Goal: Register for event/course

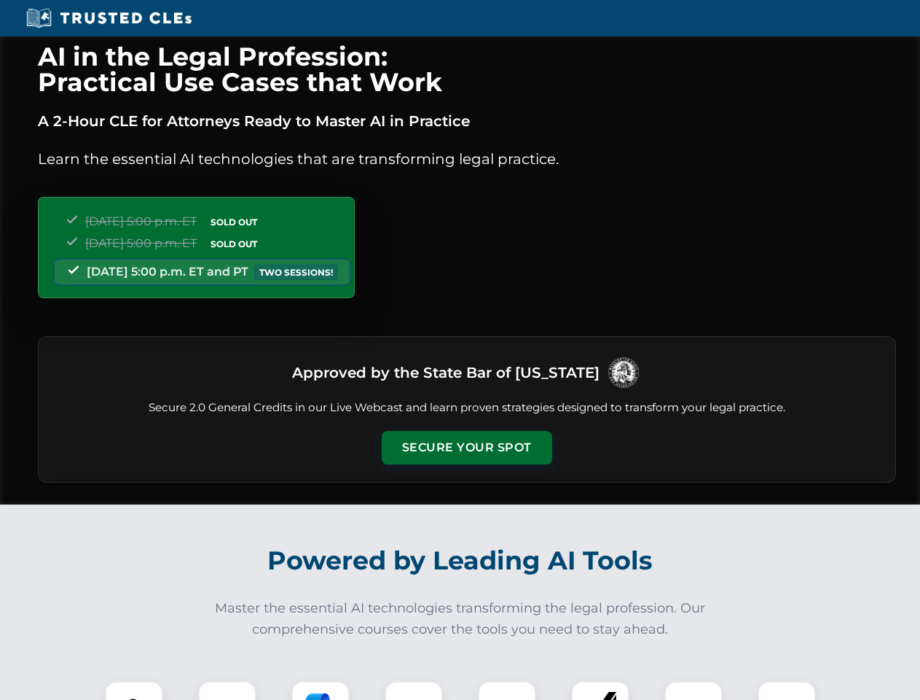
click at [466, 447] on button "Secure Your Spot" at bounding box center [467, 448] width 171 height 34
